Goal: Task Accomplishment & Management: Use online tool/utility

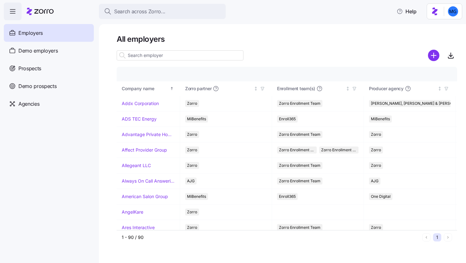
click at [71, 69] on div "Prospects" at bounding box center [49, 69] width 90 height 18
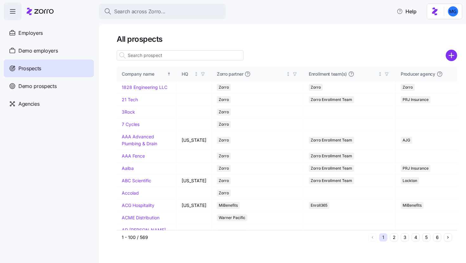
click at [189, 50] on input at bounding box center [180, 55] width 127 height 10
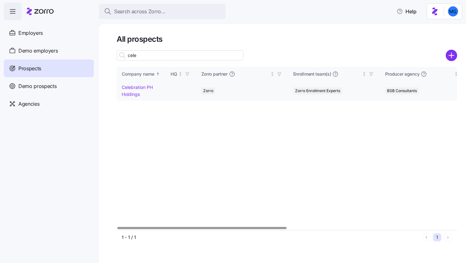
type input "cele"
click at [144, 90] on link "Celebration PH Holdings" at bounding box center [137, 91] width 31 height 12
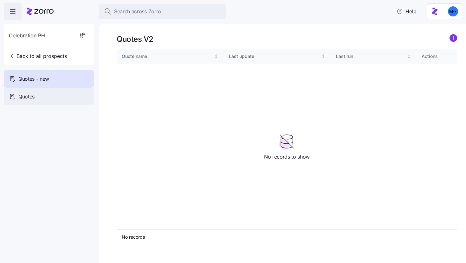
click at [62, 97] on div "Quotes" at bounding box center [49, 97] width 90 height 18
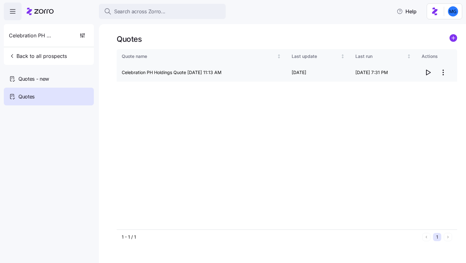
click at [440, 72] on html "Search across Zorro... Help Celebration PH Holdings Back to all prospects Quote…" at bounding box center [233, 129] width 466 height 259
click at [420, 85] on div "Edit quote" at bounding box center [417, 88] width 58 height 10
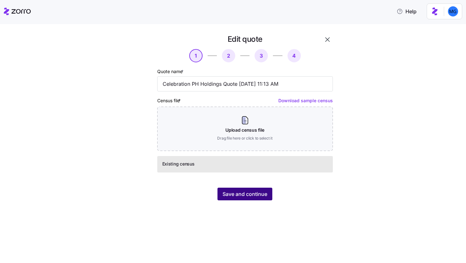
click at [254, 191] on span "Save and continue" at bounding box center [244, 194] width 45 height 8
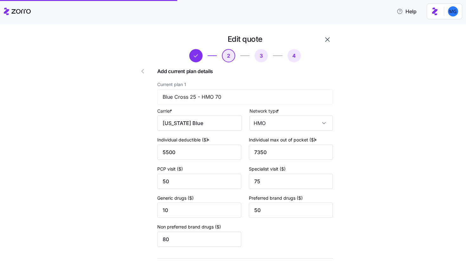
scroll to position [232, 0]
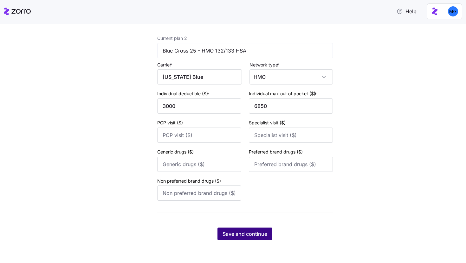
click at [264, 230] on span "Save and continue" at bounding box center [244, 234] width 45 height 8
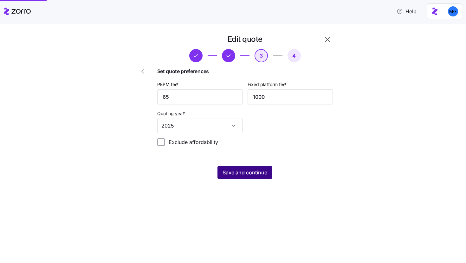
scroll to position [0, 0]
click at [213, 94] on input "65" at bounding box center [199, 96] width 85 height 15
type input "0"
click at [259, 95] on input "1000" at bounding box center [289, 96] width 85 height 15
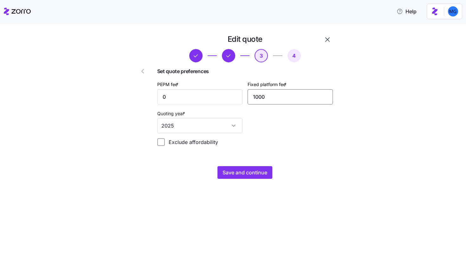
click at [259, 95] on input "1000" at bounding box center [289, 96] width 85 height 15
type input "2200"
click at [260, 165] on div "Edit quote 3 4 Set quote preferences PEPM fee * 0 Fixed platform fee * 2200 Quo…" at bounding box center [245, 107] width 181 height 150
click at [260, 168] on button "Save and continue" at bounding box center [244, 172] width 55 height 13
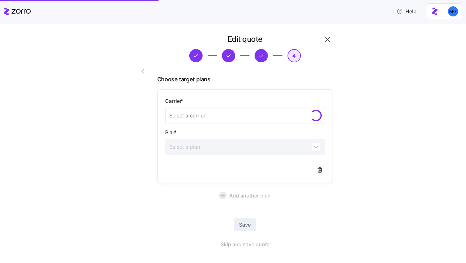
scroll to position [10, 0]
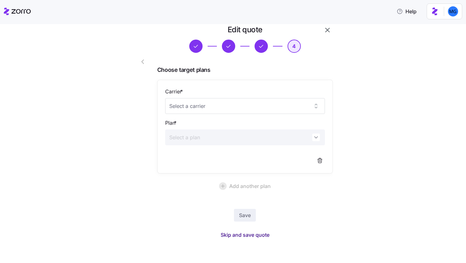
click at [263, 233] on span "Skip and save quote" at bounding box center [244, 235] width 49 height 8
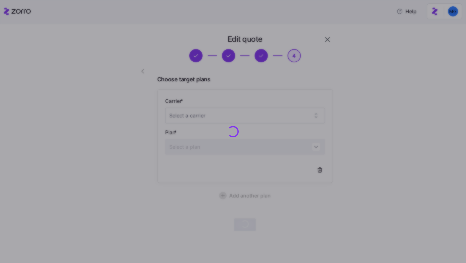
scroll to position [0, 0]
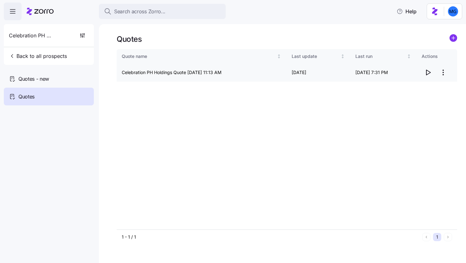
click at [428, 74] on icon "button" at bounding box center [428, 72] width 4 height 5
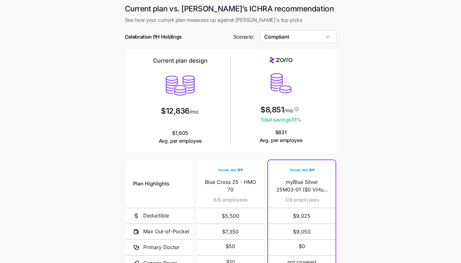
click at [337, 39] on div "Current plan vs. [PERSON_NAME]’s ICHRA recommendation See how your current plan…" at bounding box center [231, 169] width 222 height 331
click at [331, 39] on input "Compliant" at bounding box center [298, 36] width 76 height 13
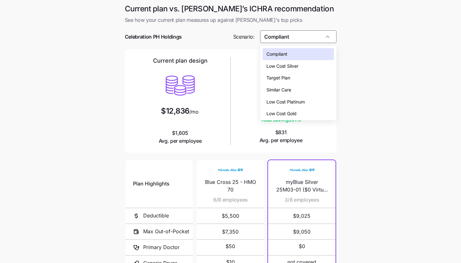
click at [317, 67] on div "Low Cost Silver" at bounding box center [298, 66] width 71 height 12
type input "Low Cost Silver"
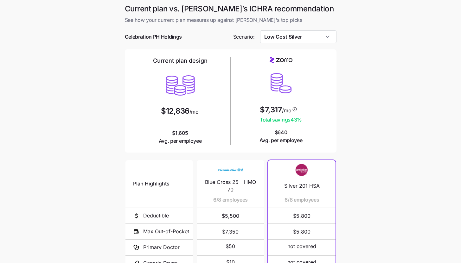
scroll to position [82, 0]
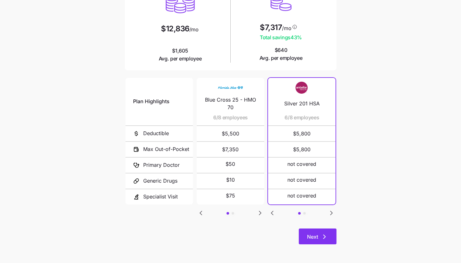
click at [320, 239] on span "Next" at bounding box center [317, 237] width 21 height 8
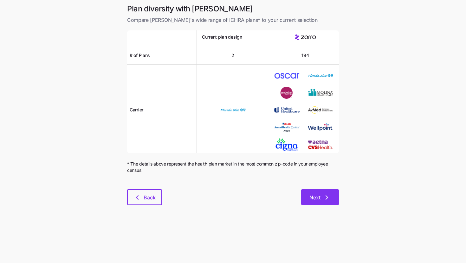
click at [329, 201] on button "Next" at bounding box center [320, 197] width 38 height 16
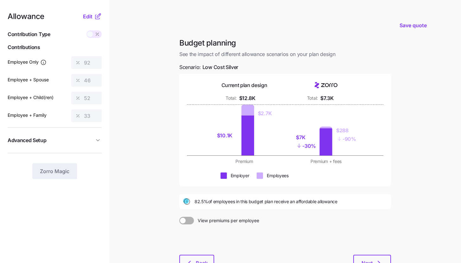
click at [94, 17] on icon at bounding box center [98, 17] width 8 height 8
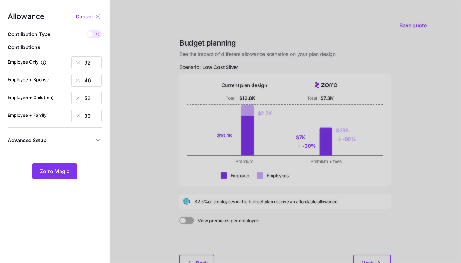
click at [94, 31] on span at bounding box center [97, 34] width 9 height 8
click at [86, 30] on input "checkbox" at bounding box center [86, 30] width 0 height 0
type input "475"
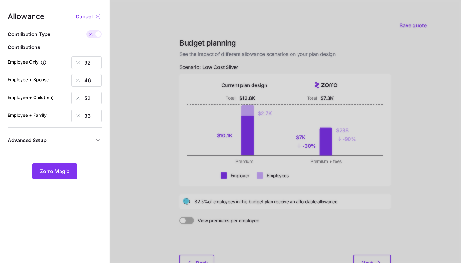
type input "475"
click at [94, 33] on span at bounding box center [90, 34] width 9 height 8
click at [86, 30] on input "checkbox" at bounding box center [86, 30] width 0 height 0
type input "92"
type input "46"
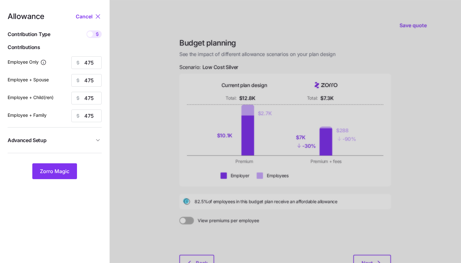
type input "52"
type input "33"
click at [78, 139] on span "Advanced Setup" at bounding box center [51, 141] width 86 height 8
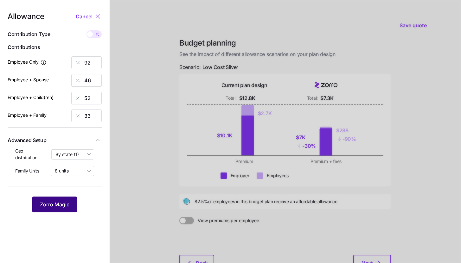
click at [68, 200] on button "Zorro Magic" at bounding box center [54, 205] width 45 height 16
